Goal: Task Accomplishment & Management: Manage account settings

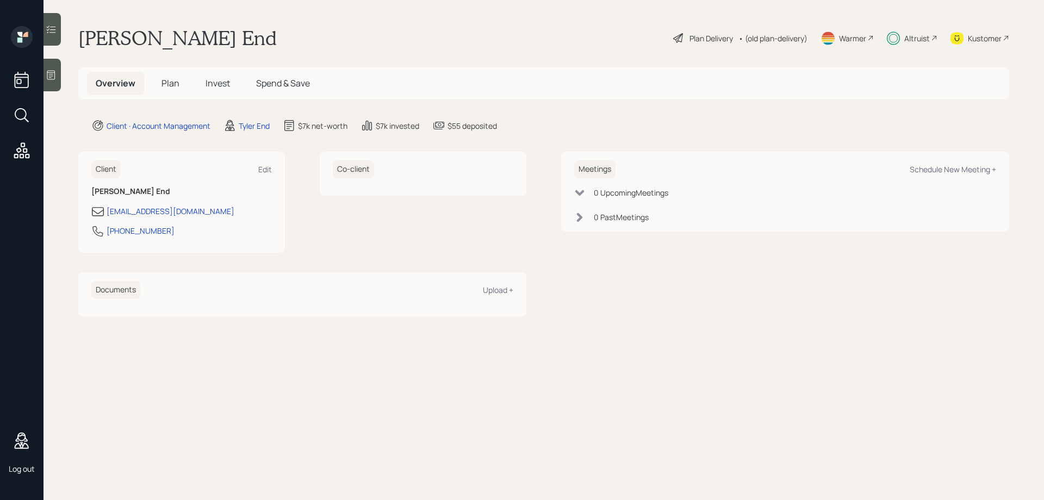
click at [212, 80] on span "Invest" at bounding box center [218, 83] width 24 height 12
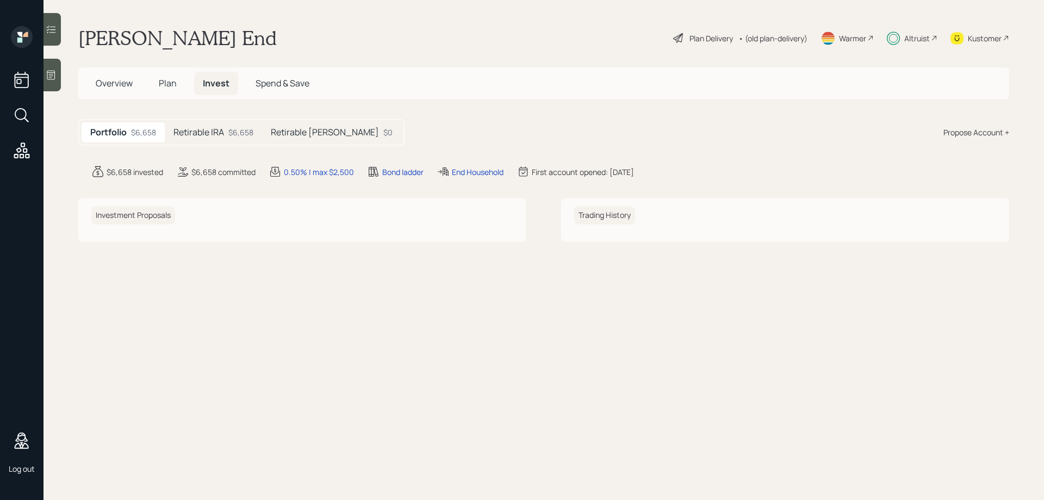
click at [112, 83] on span "Overview" at bounding box center [114, 83] width 37 height 12
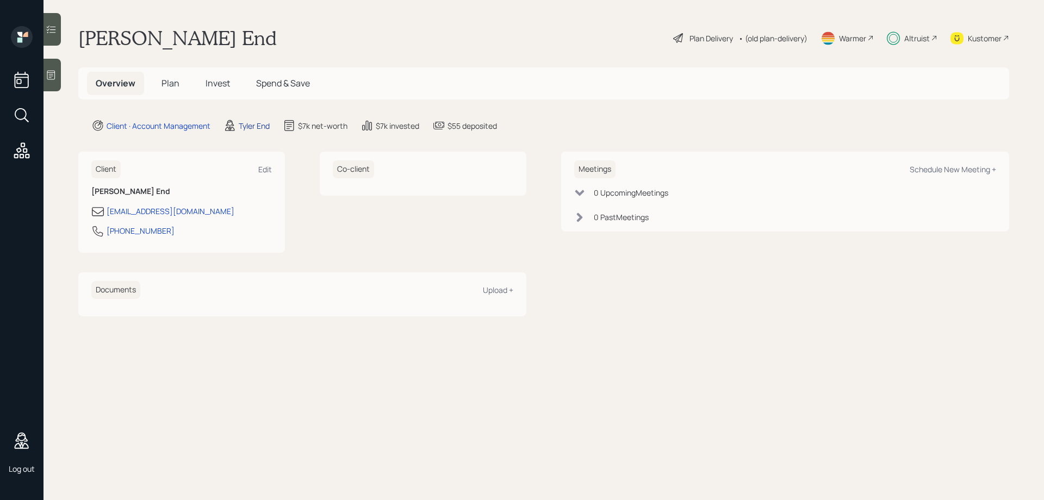
click at [254, 129] on div "Tyler End" at bounding box center [254, 125] width 31 height 11
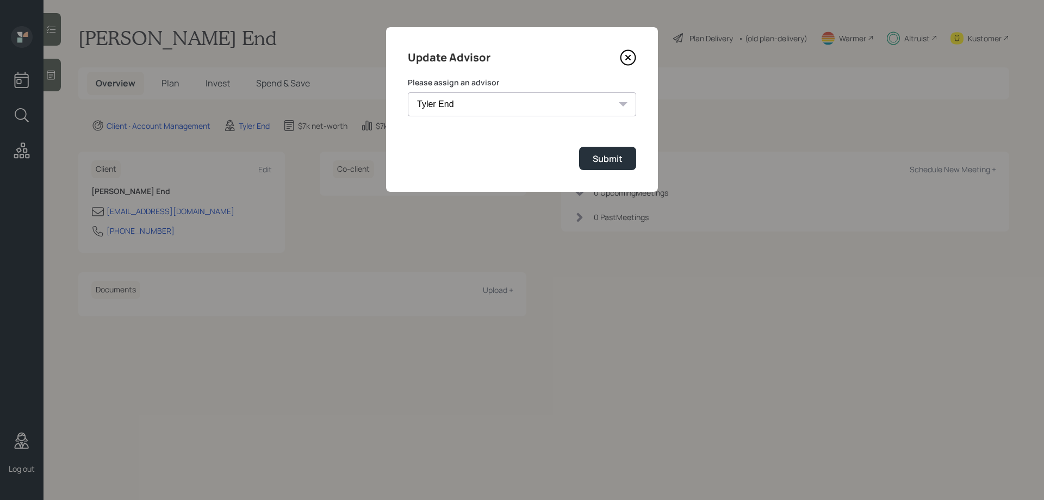
click at [491, 112] on select "[PERSON_NAME] [PERSON_NAME] End [PERSON_NAME] [PERSON_NAME] [PERSON_NAME] [PERS…" at bounding box center [522, 104] width 228 height 24
select select "0b795ae8-1863-4763-b3fc-5d179ee76cb1"
click at [408, 92] on select "[PERSON_NAME] [PERSON_NAME] End [PERSON_NAME] [PERSON_NAME] [PERSON_NAME] [PERS…" at bounding box center [522, 104] width 228 height 24
click at [616, 157] on div "Submit" at bounding box center [608, 159] width 30 height 12
